Goal: Book appointment/travel/reservation

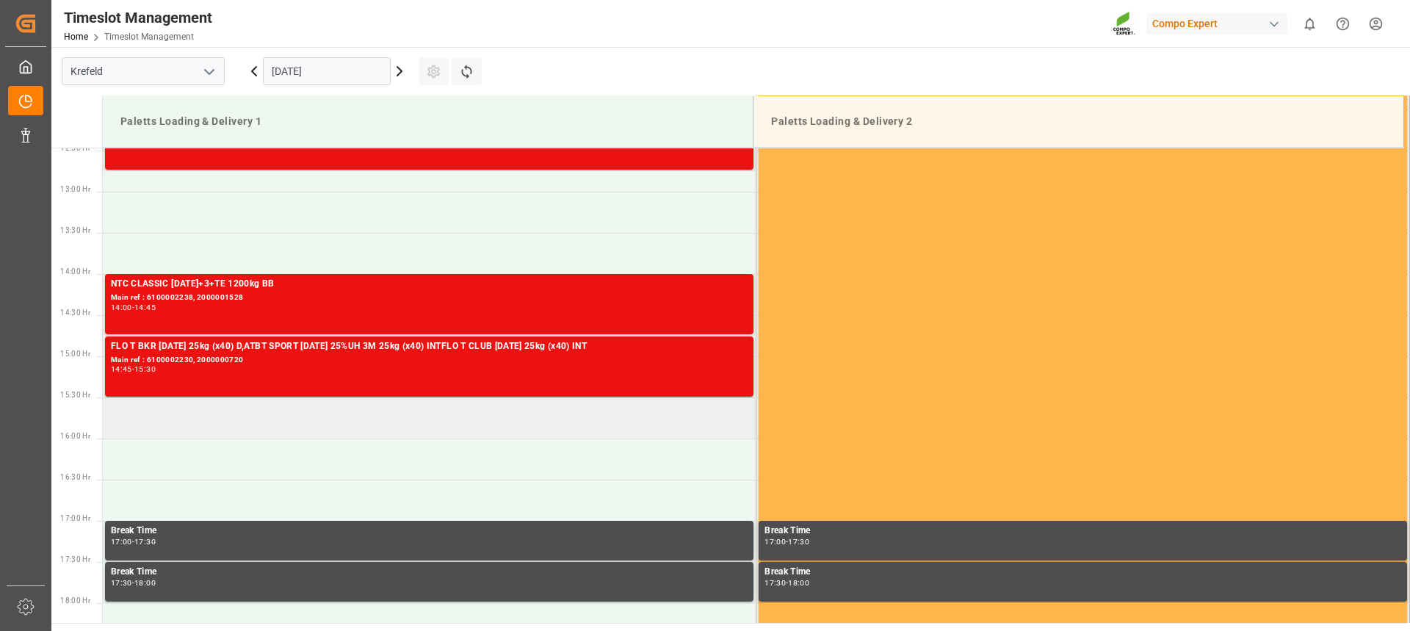
scroll to position [986, 0]
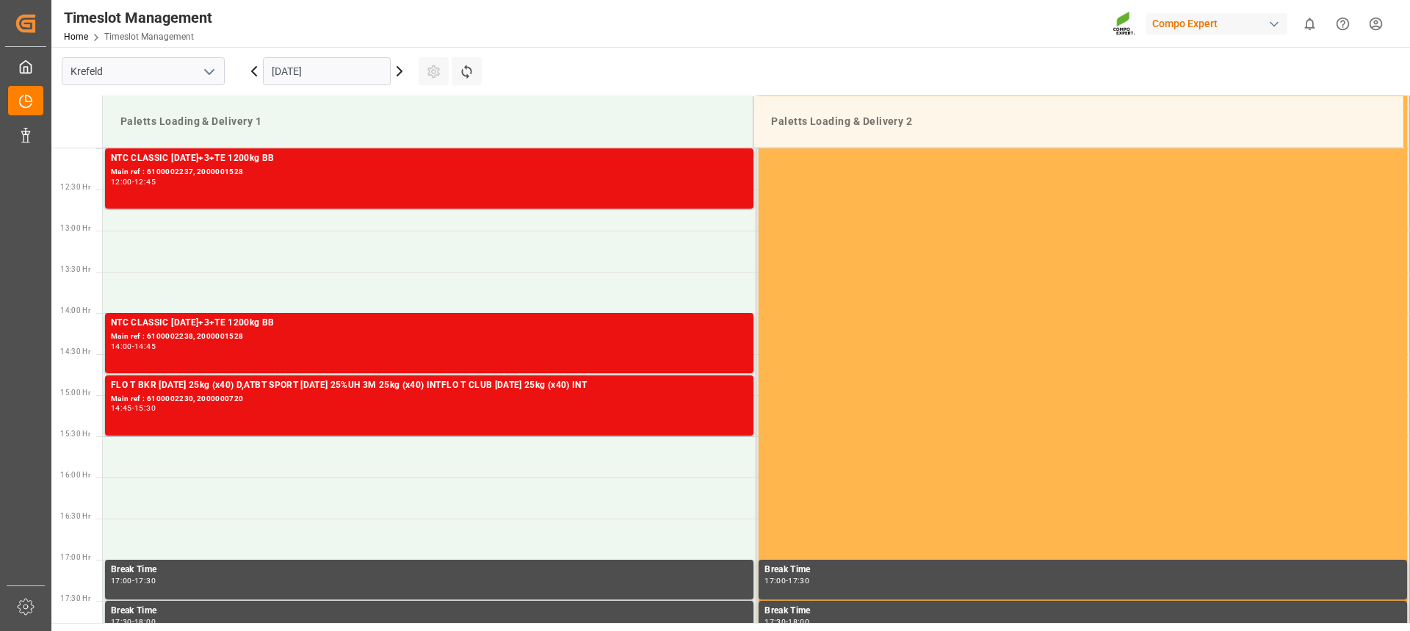
click at [350, 70] on input "[DATE]" at bounding box center [327, 71] width 128 height 28
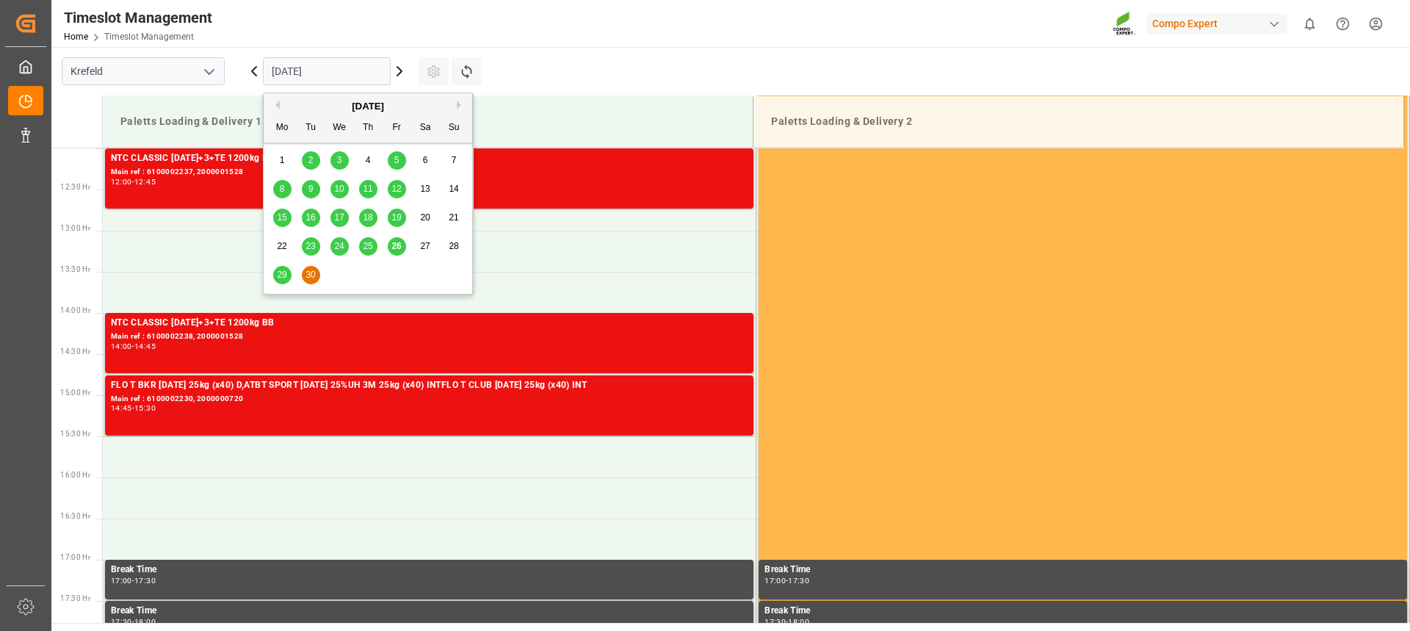
click at [455, 103] on div "[DATE]" at bounding box center [368, 106] width 209 height 15
click at [458, 104] on button "Next Month" at bounding box center [461, 105] width 9 height 9
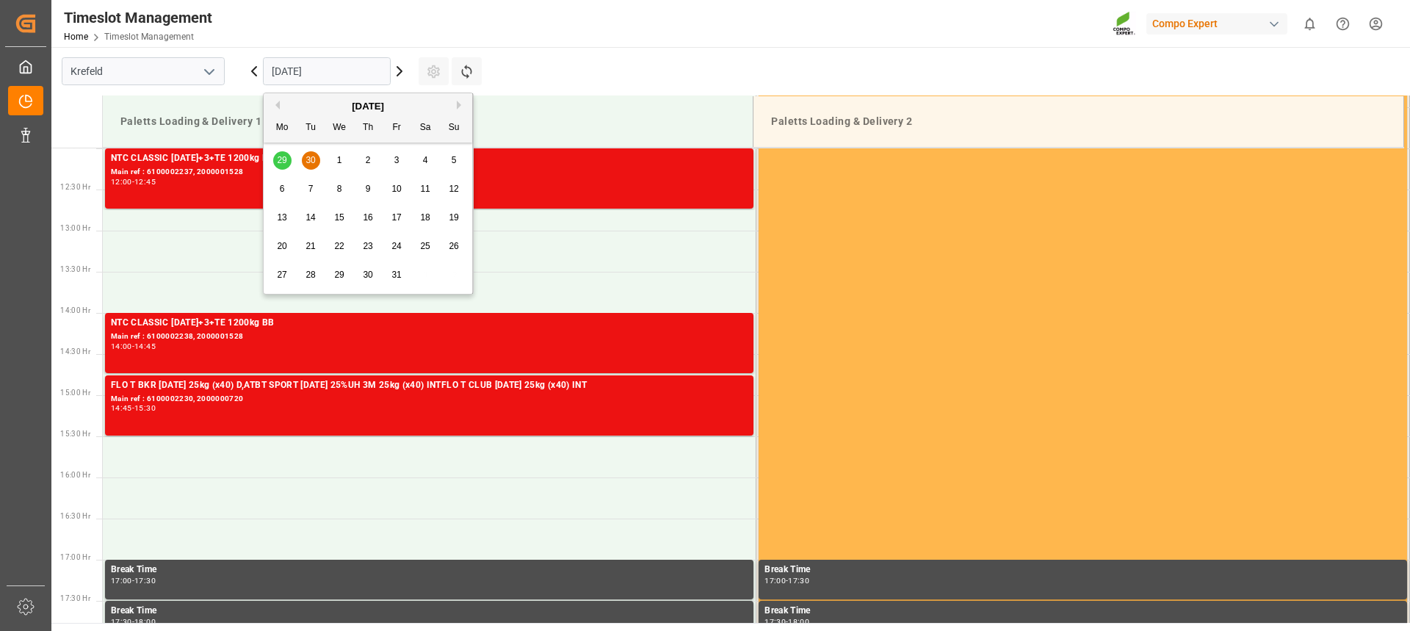
click at [281, 187] on span "6" at bounding box center [282, 189] width 5 height 10
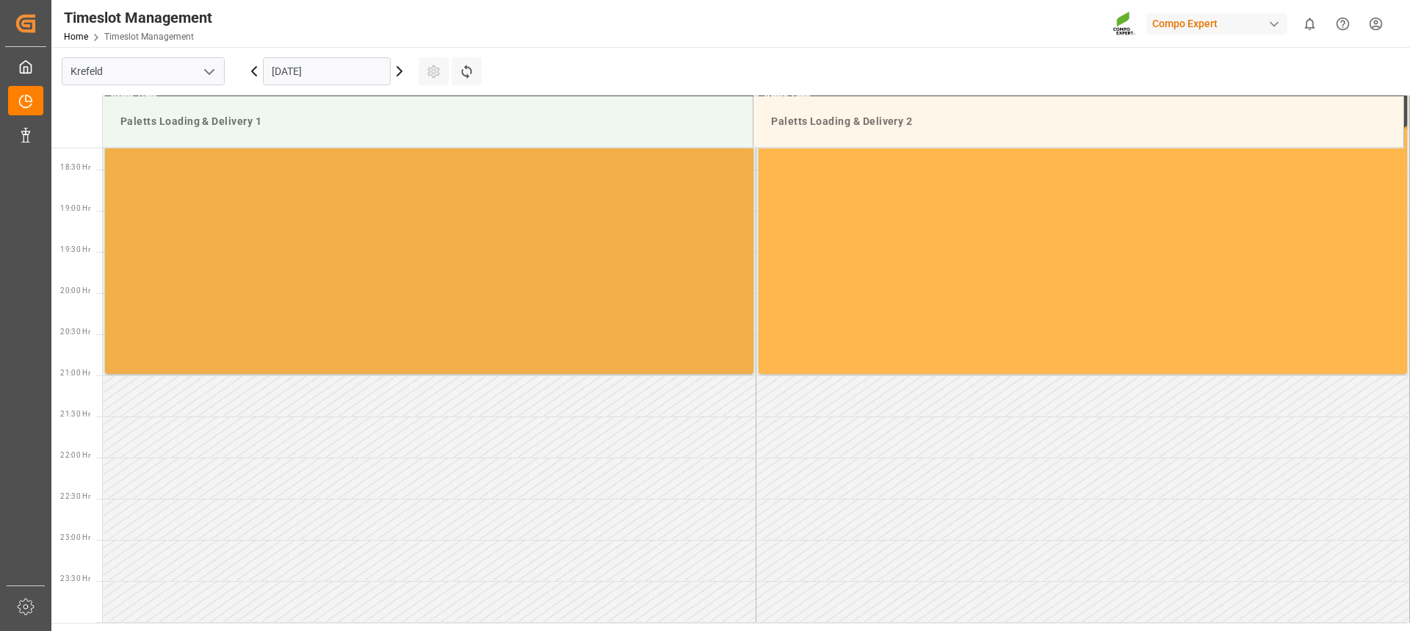
scroll to position [912, 0]
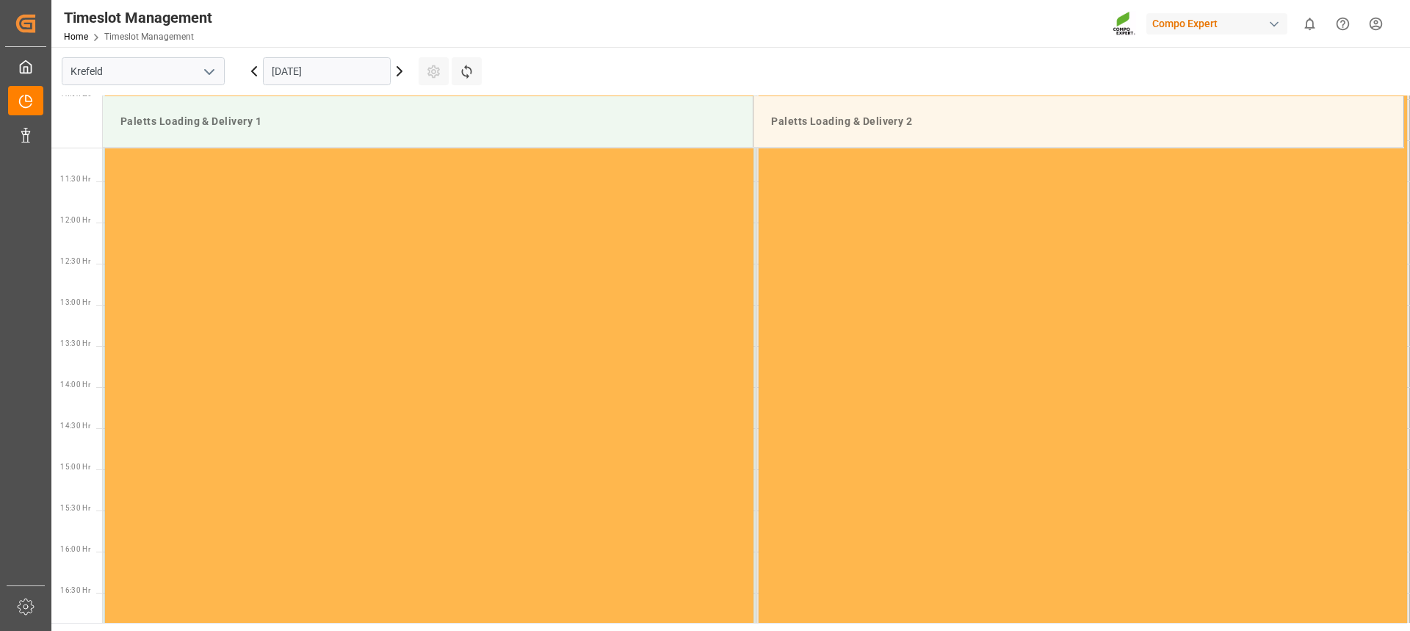
click at [399, 70] on icon at bounding box center [400, 71] width 18 height 18
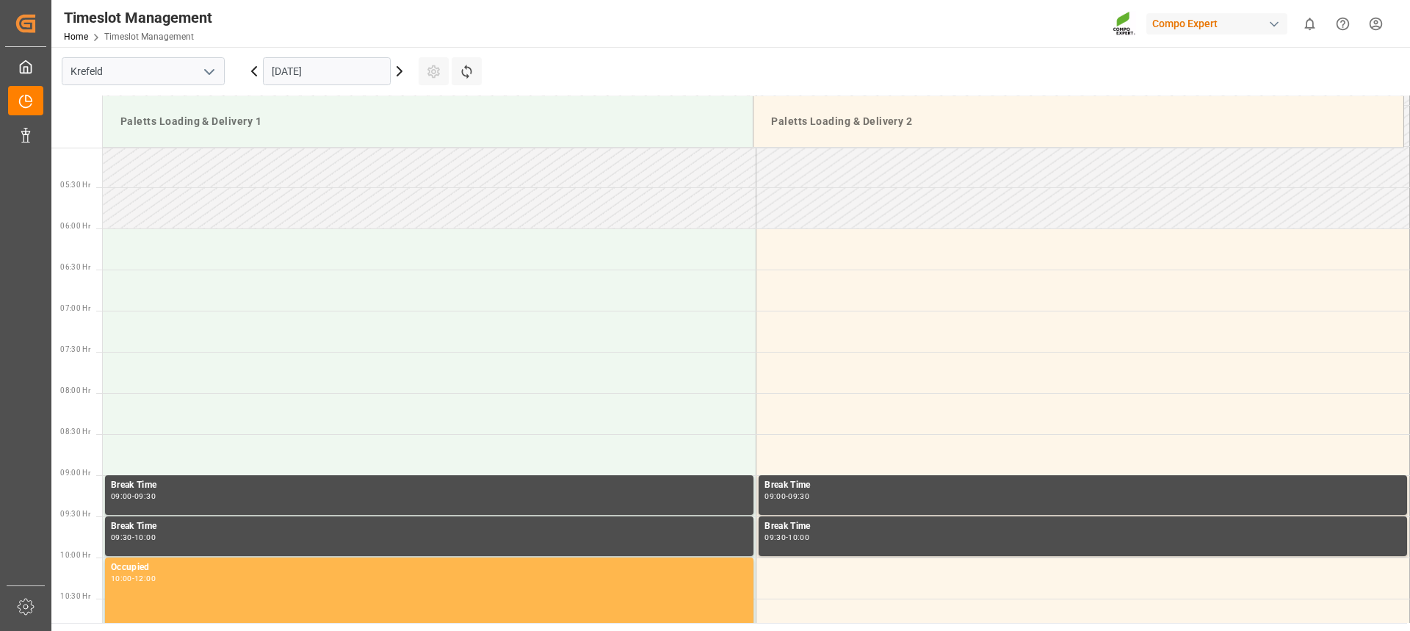
scroll to position [398, 0]
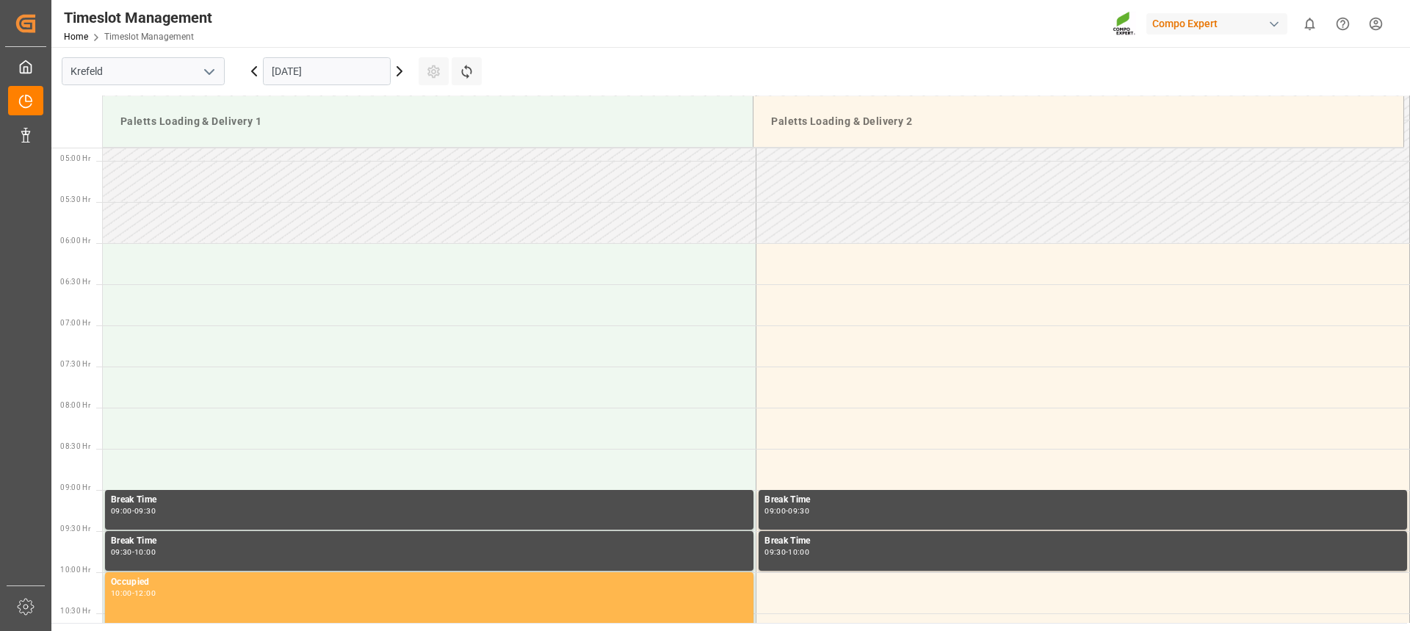
click at [321, 71] on input "[DATE]" at bounding box center [327, 71] width 128 height 28
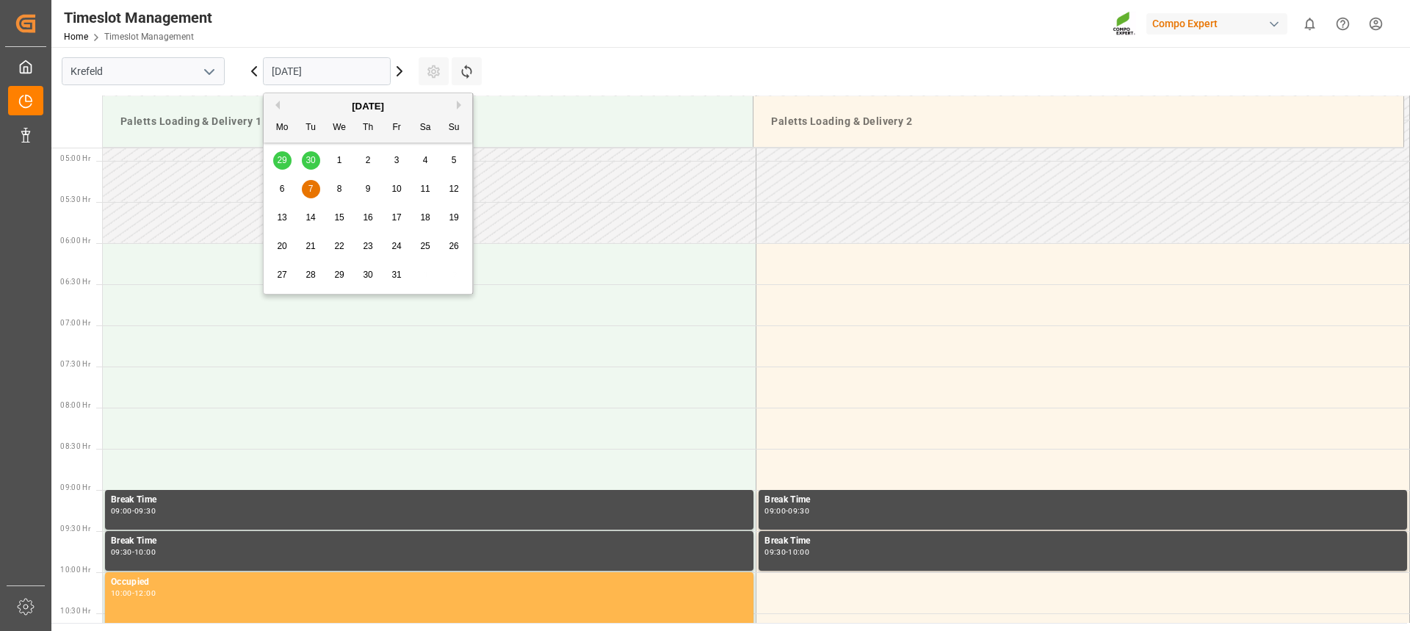
click at [308, 161] on div "29 30 1 2 3 4 5" at bounding box center [368, 160] width 200 height 29
click at [282, 161] on div "29 30 1 2 3 4 5" at bounding box center [368, 160] width 200 height 29
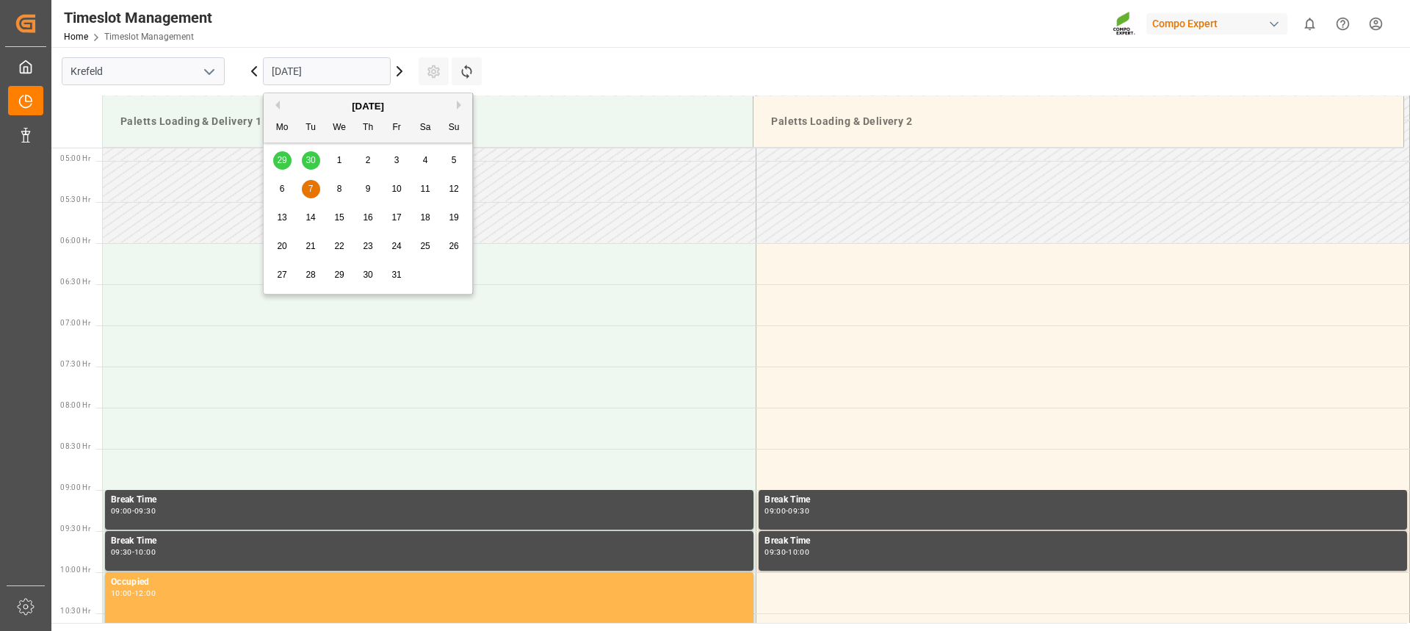
click at [311, 162] on div "29 30 1 2 3 4 5" at bounding box center [368, 160] width 200 height 29
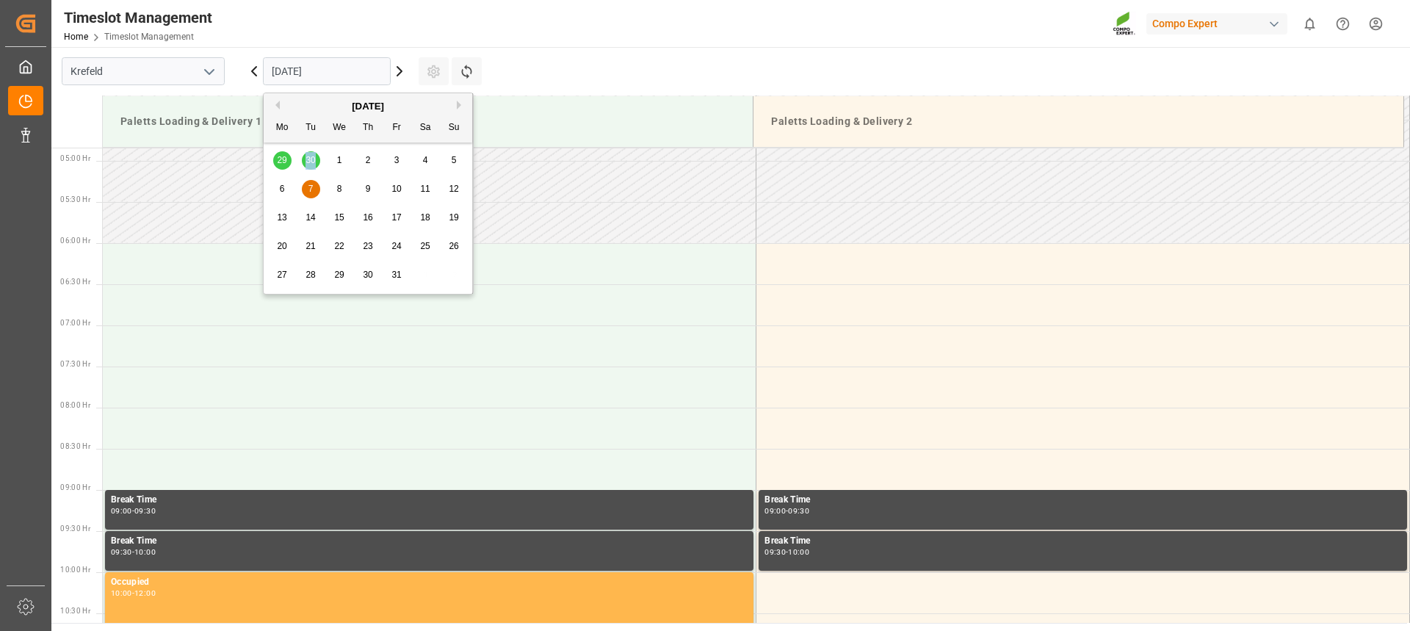
click at [311, 162] on div "29 30 1 2 3 4 5" at bounding box center [368, 160] width 200 height 29
click at [340, 162] on span "1" at bounding box center [339, 160] width 5 height 10
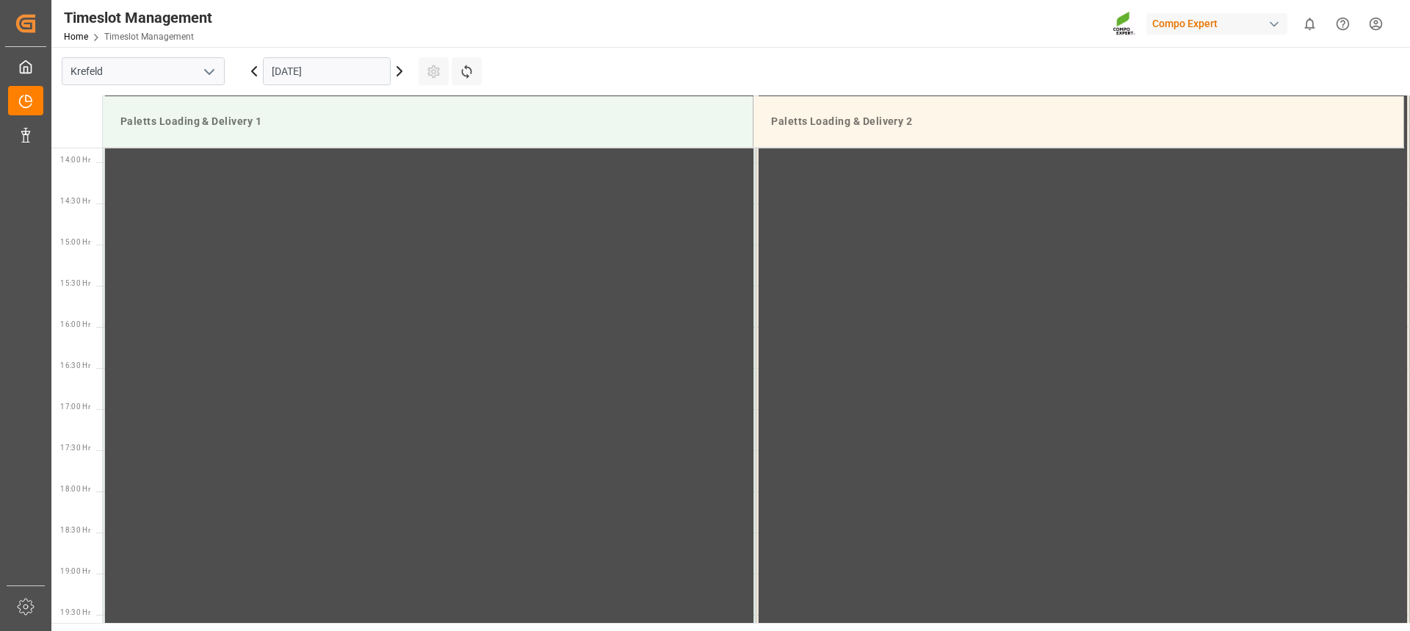
scroll to position [1142, 0]
click at [258, 73] on icon at bounding box center [254, 71] width 18 height 18
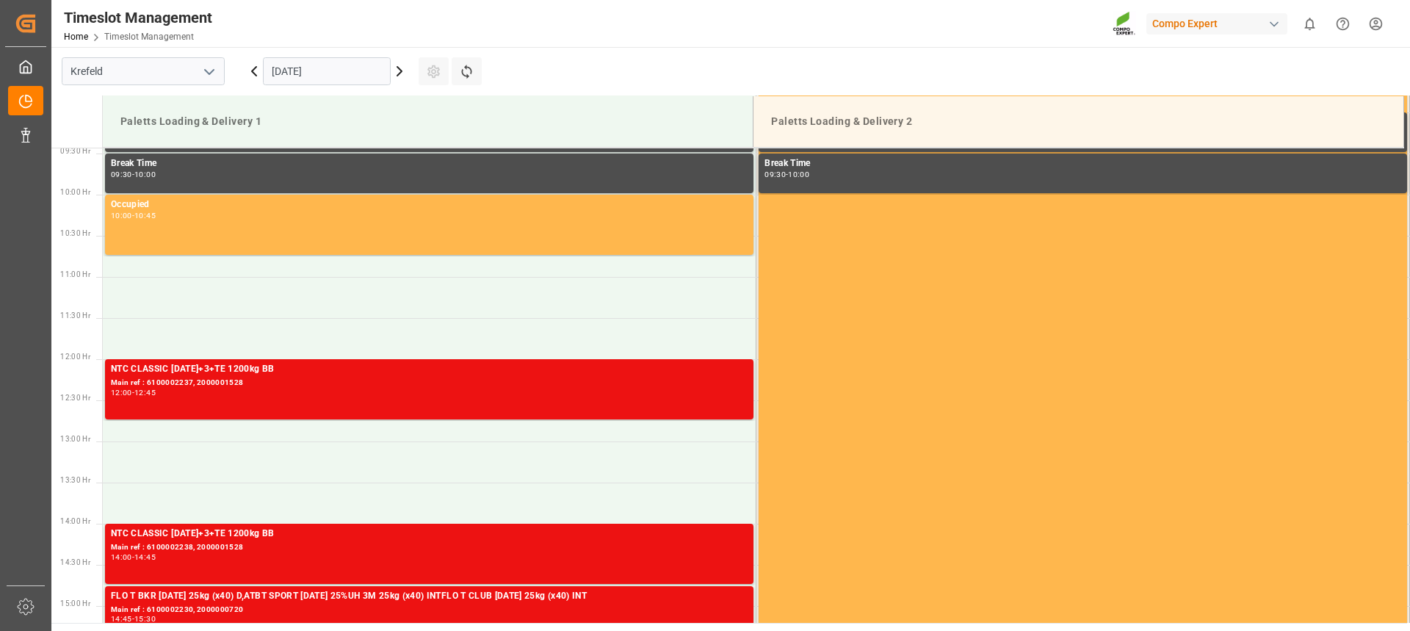
scroll to position [775, 0]
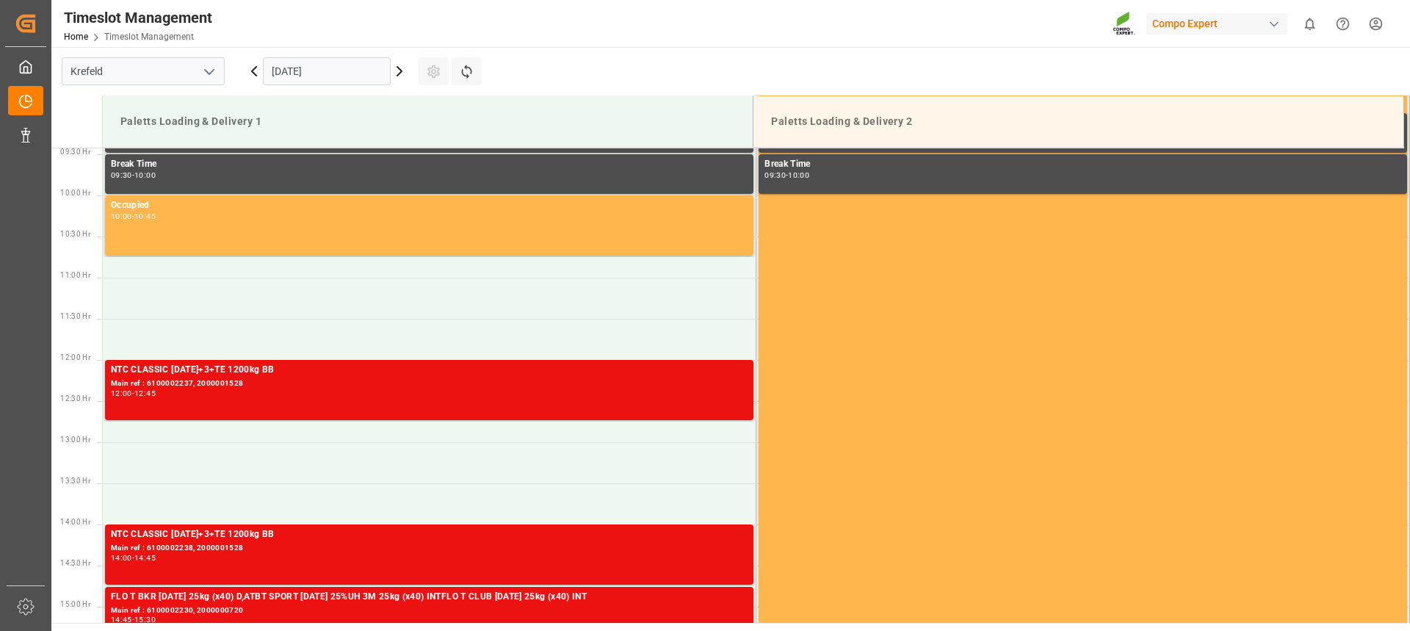
click at [253, 71] on icon at bounding box center [254, 71] width 4 height 9
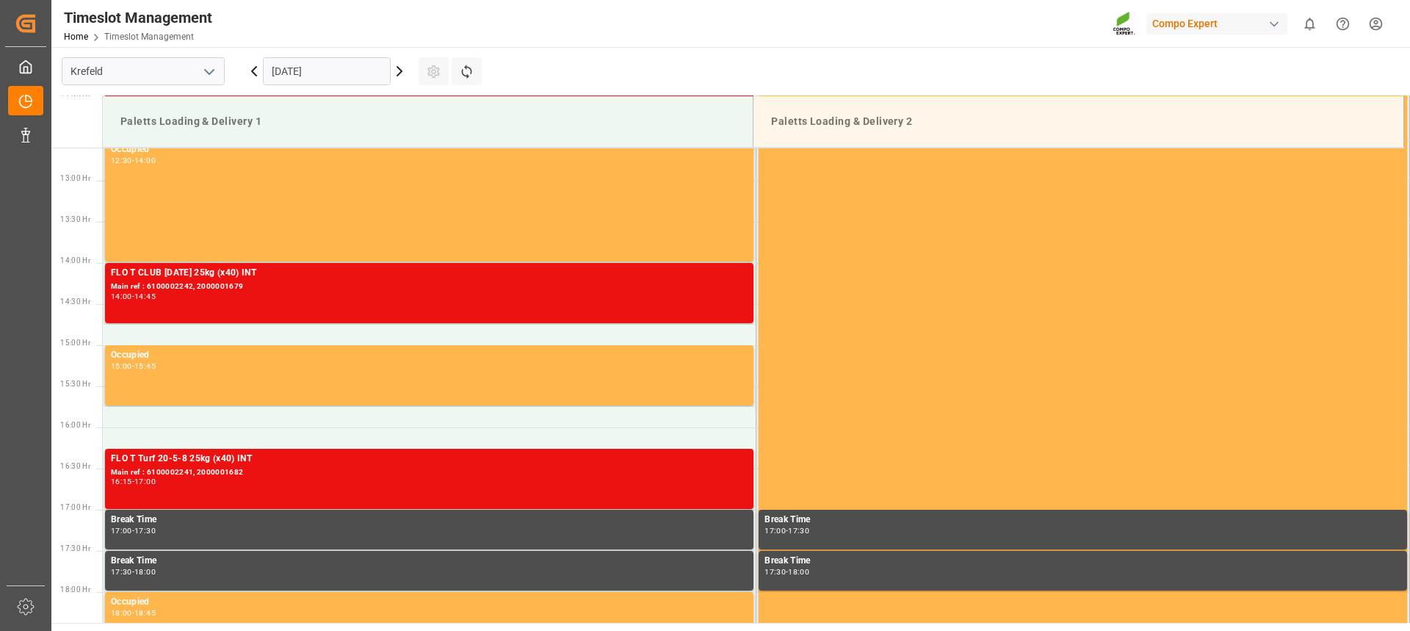
scroll to position [912, 0]
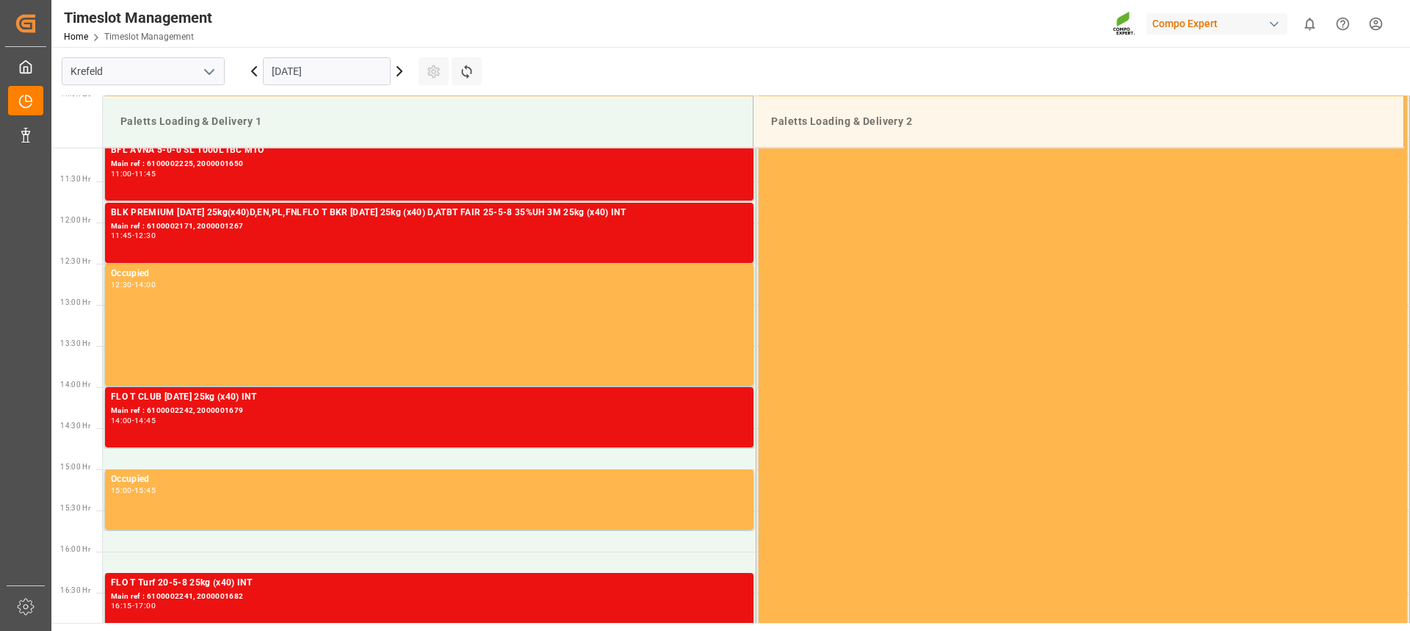
click at [1383, 27] on html "Created by potrace 1.15, written by [PERSON_NAME] [DATE]-[DATE] Created by potr…" at bounding box center [705, 315] width 1410 height 631
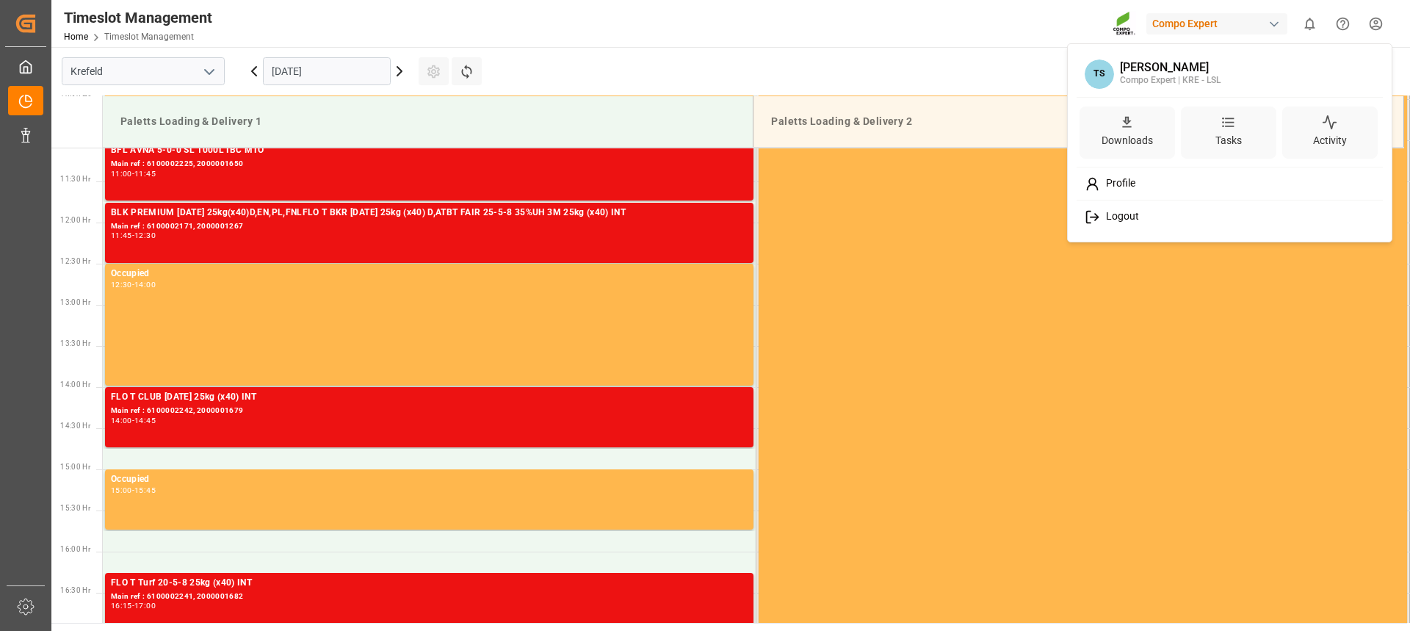
click at [1135, 215] on span "Logout" at bounding box center [1119, 216] width 39 height 13
